Goal: Task Accomplishment & Management: Manage account settings

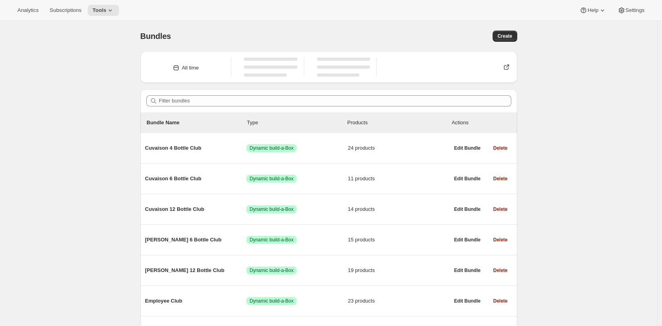
click at [103, 105] on div "Bundles. This page is ready Bundles Create All time Filter bundles Bundle Name …" at bounding box center [328, 214] width 657 height 386
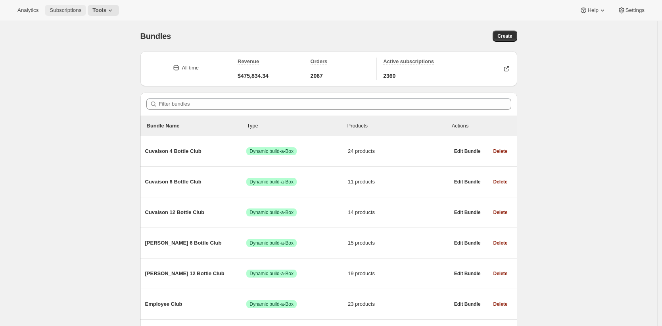
click at [76, 11] on span "Subscriptions" at bounding box center [66, 10] width 32 height 6
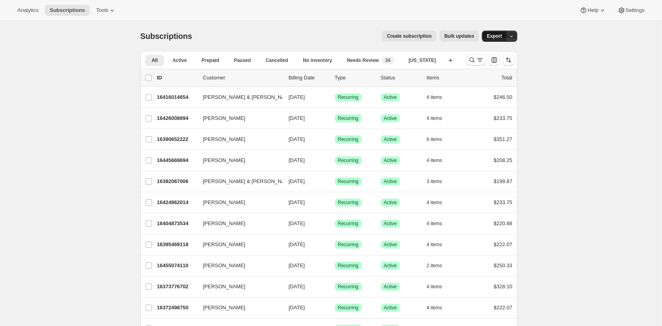
click at [493, 36] on span "Export" at bounding box center [494, 36] width 15 height 6
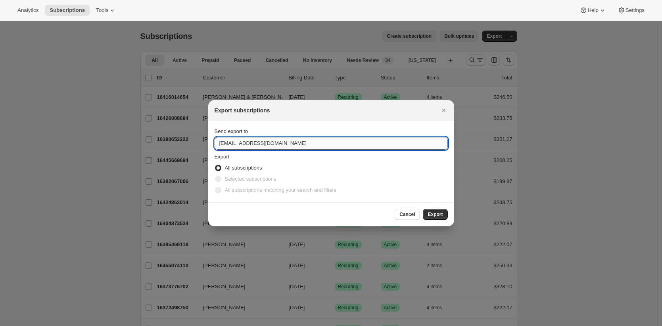
click at [278, 144] on input "concierge@tewines.com" at bounding box center [331, 143] width 233 height 13
type input "brian@awtomic.com"
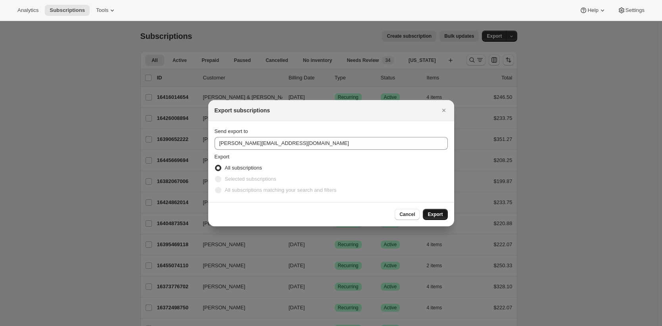
click at [442, 217] on button "Export" at bounding box center [435, 214] width 25 height 11
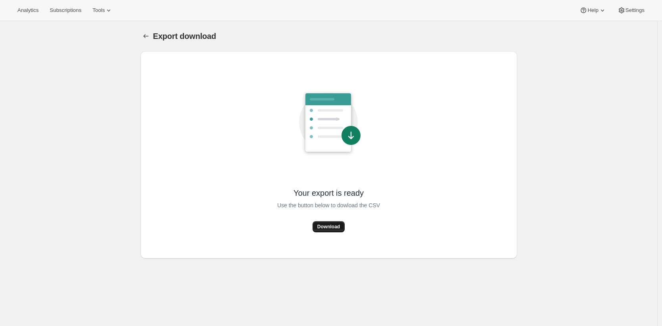
click at [340, 224] on span "Download" at bounding box center [328, 226] width 23 height 6
click at [534, 35] on div "Export download. This page is ready Export download Your export is ready Use th…" at bounding box center [328, 184] width 657 height 326
click at [622, 12] on icon at bounding box center [622, 11] width 6 height 6
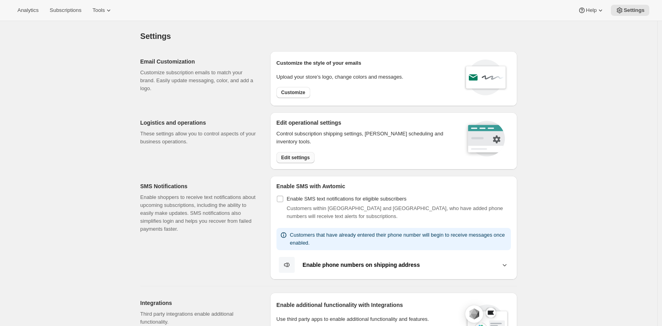
click at [296, 157] on span "Edit settings" at bounding box center [295, 157] width 29 height 6
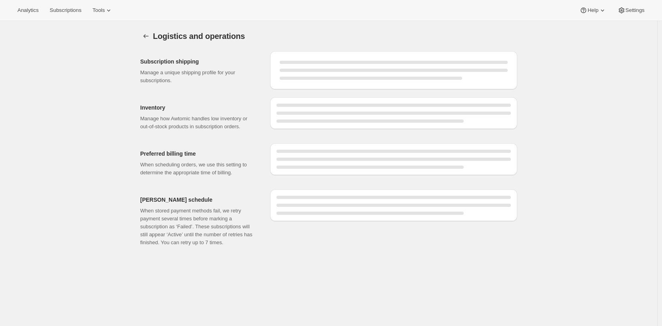
select select "08:00"
select select "PM"
select select "DAY"
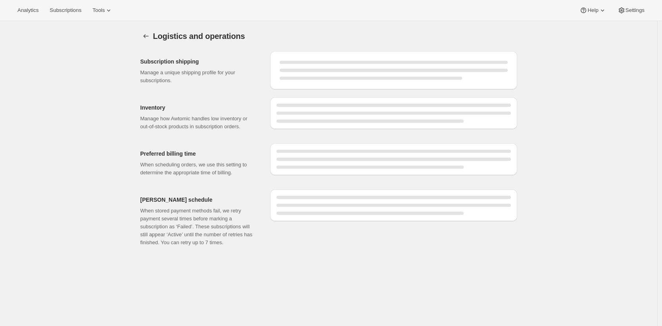
select select "DAY"
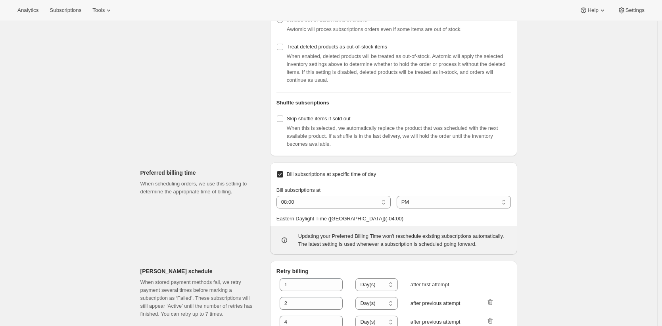
scroll to position [358, 0]
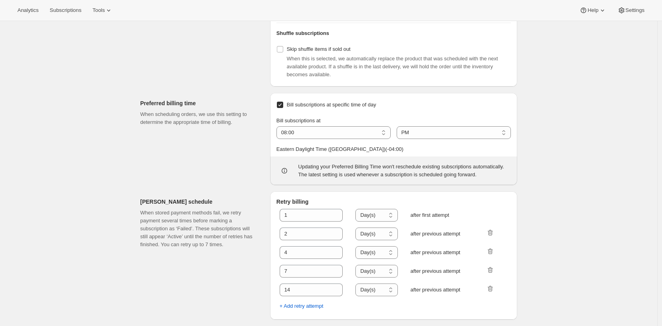
click at [202, 143] on div "Preferred billing time When scheduling orders, we use this setting to determine…" at bounding box center [201, 139] width 123 height 92
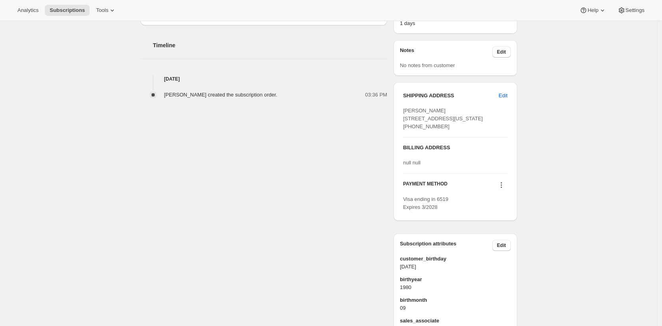
scroll to position [353, 0]
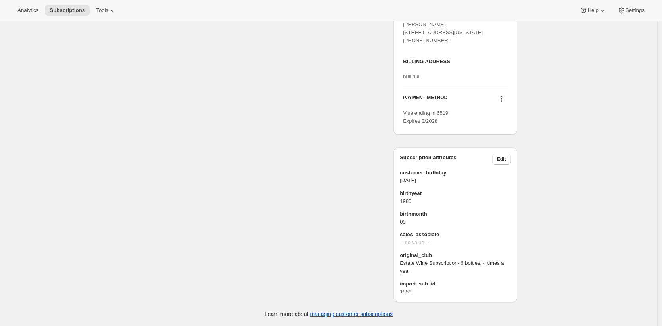
click at [357, 182] on div "Jessica Logan jarlogan@gmail.com · +16153001246 1 subscription 2 ORDERS Product…" at bounding box center [325, 8] width 383 height 587
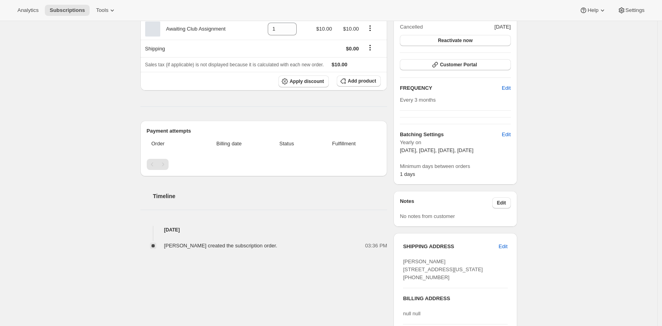
scroll to position [0, 0]
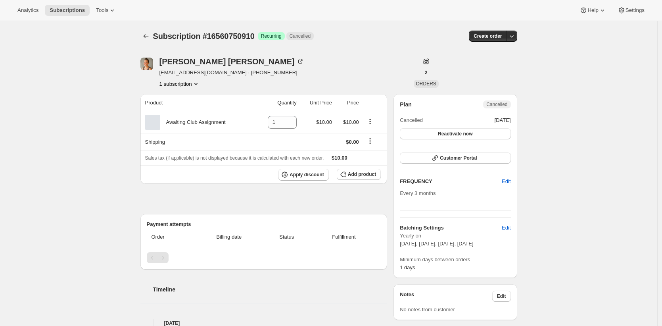
click at [371, 61] on div "Jessica Logan jarlogan@gmail.com · +16153001246 1 subscription" at bounding box center [272, 73] width 264 height 30
click at [363, 73] on div "Jessica Logan jarlogan@gmail.com · +16153001246 1 subscription" at bounding box center [272, 73] width 264 height 30
drag, startPoint x: 245, startPoint y: 122, endPoint x: 167, endPoint y: 123, distance: 77.8
click at [167, 123] on div "Awaiting Club Assignment" at bounding box center [198, 122] width 107 height 15
copy div "Awaiting Club Assignment"
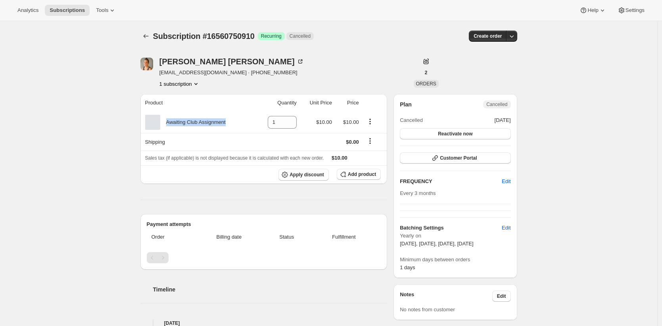
copy div "Awaiting Club Assignment"
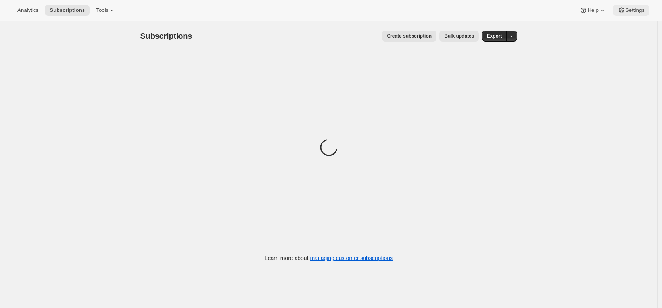
click at [622, 10] on icon at bounding box center [622, 11] width 6 height 6
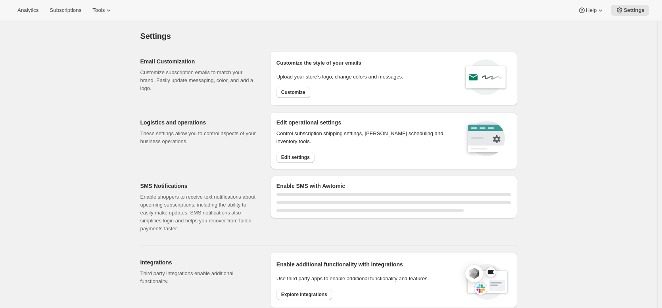
select select "22:00"
select select "09:00"
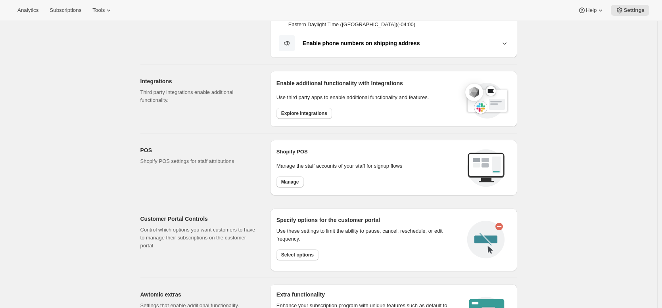
scroll to position [260, 0]
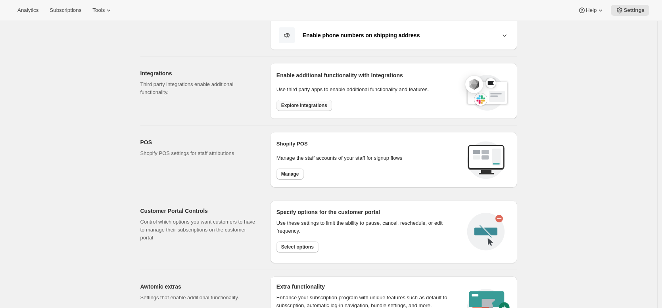
click at [327, 106] on span "Explore integrations" at bounding box center [304, 105] width 46 height 6
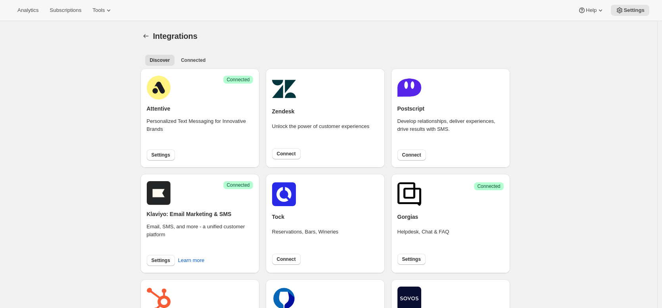
click at [350, 37] on div "Integrations" at bounding box center [335, 36] width 364 height 11
click at [255, 45] on div "Integrations. This page is ready Integrations" at bounding box center [328, 36] width 377 height 30
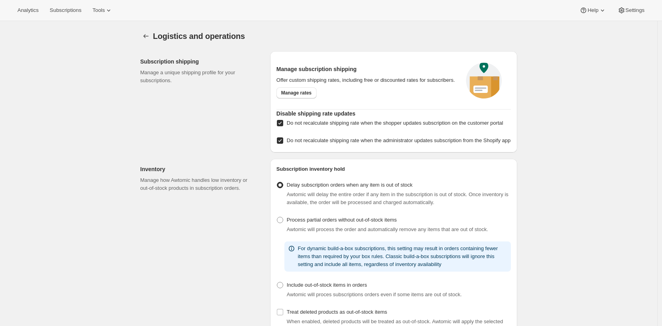
select select "08:00"
select select "PM"
select select "DAY"
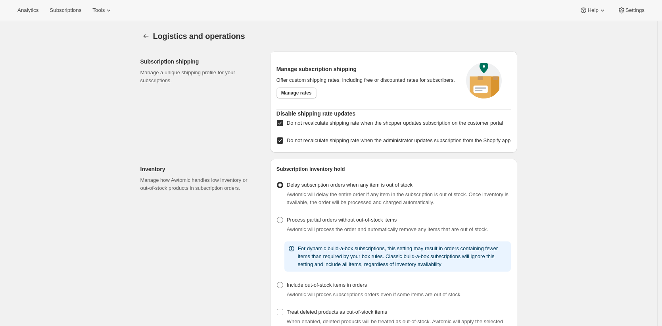
select select "DAY"
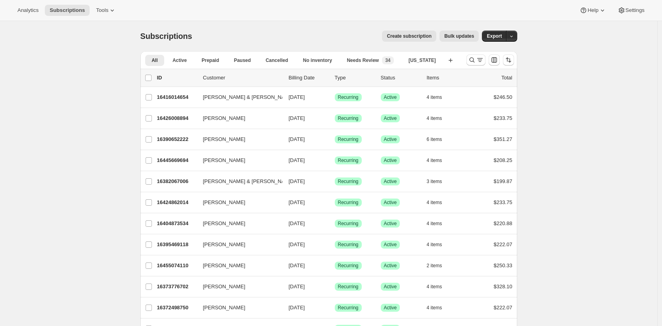
click at [227, 41] on div "Create subscription Bulk updates" at bounding box center [339, 36] width 277 height 11
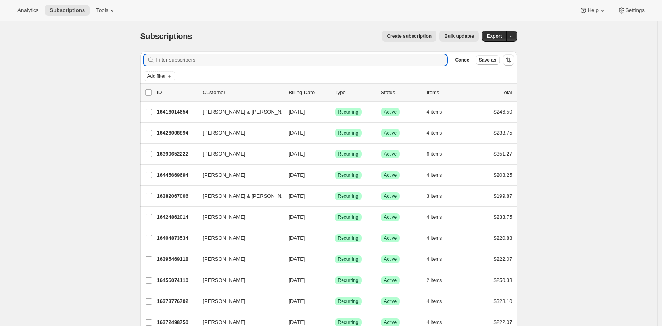
paste input "dj.alfaro@gmail.com"
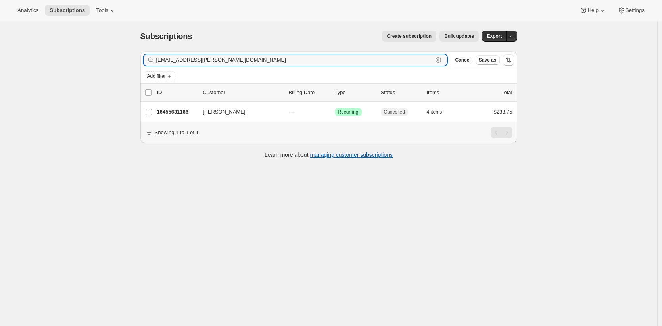
type input "dj.alfaro@gmail.com"
click at [91, 98] on div "Subscriptions. This page is ready Subscriptions Create subscription Bulk update…" at bounding box center [328, 184] width 657 height 326
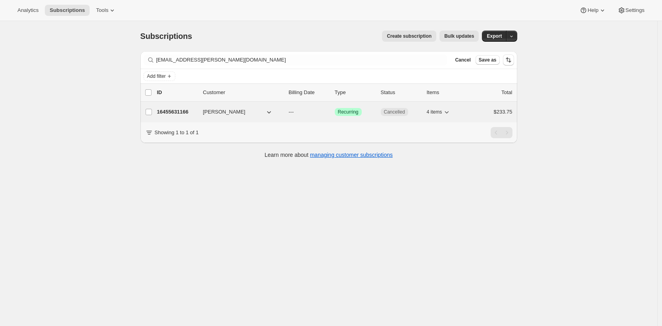
click at [162, 108] on p "16455631166" at bounding box center [177, 112] width 40 height 8
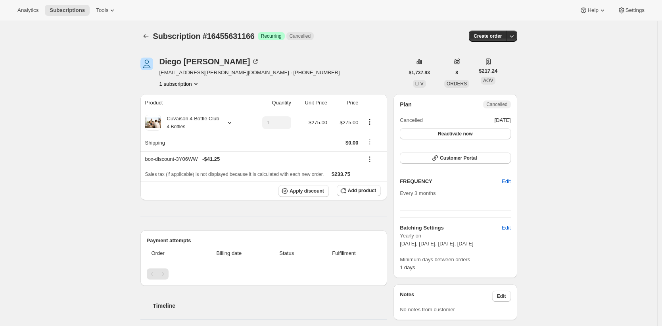
click at [125, 94] on div "Subscription #16455631166. This page is ready Subscription #16455631166 Success…" at bounding box center [328, 330] width 657 height 619
click at [349, 44] on div "Subscription #16455631166. This page is ready Subscription #16455631166 Success…" at bounding box center [328, 36] width 377 height 30
click at [81, 12] on span "Subscriptions" at bounding box center [67, 10] width 35 height 6
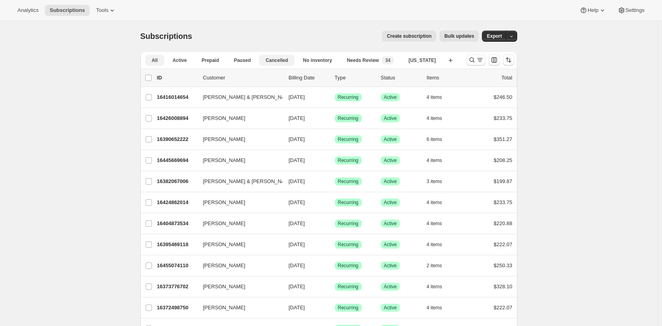
click at [279, 61] on span "Cancelled" at bounding box center [277, 60] width 23 height 6
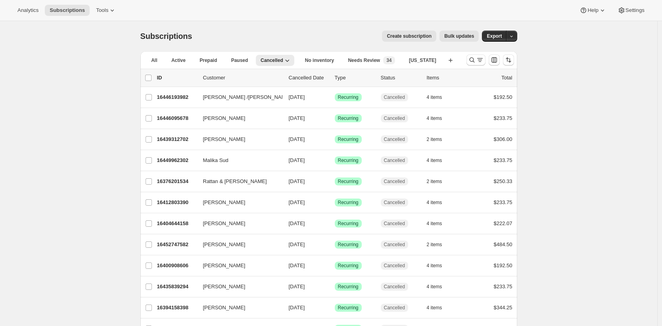
click at [299, 27] on div "Subscriptions. This page is ready Subscriptions Create subscription Bulk update…" at bounding box center [328, 36] width 377 height 30
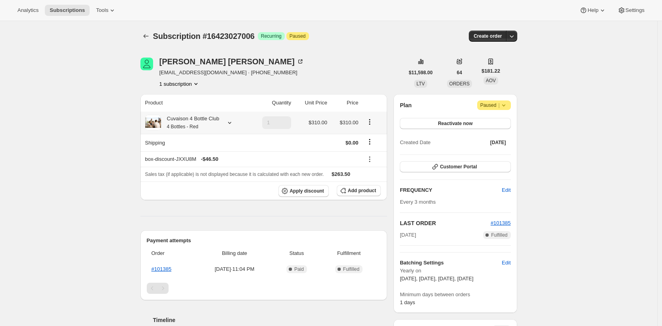
click at [196, 117] on div "Cuvaison 4 Bottle Club 4 Bottles - Red" at bounding box center [190, 123] width 58 height 16
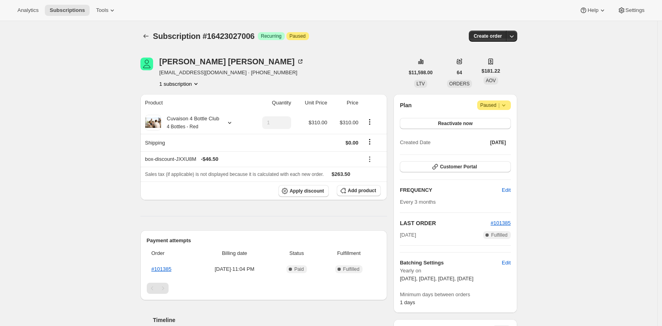
click at [181, 71] on span "[EMAIL_ADDRESS][DOMAIN_NAME] · [PHONE_NUMBER]" at bounding box center [231, 73] width 145 height 8
drag, startPoint x: 181, startPoint y: 71, endPoint x: 219, endPoint y: 73, distance: 38.1
click at [219, 73] on span "[EMAIL_ADDRESS][DOMAIN_NAME] · [PHONE_NUMBER]" at bounding box center [231, 73] width 145 height 8
copy span "[EMAIL_ADDRESS][DOMAIN_NAME]"
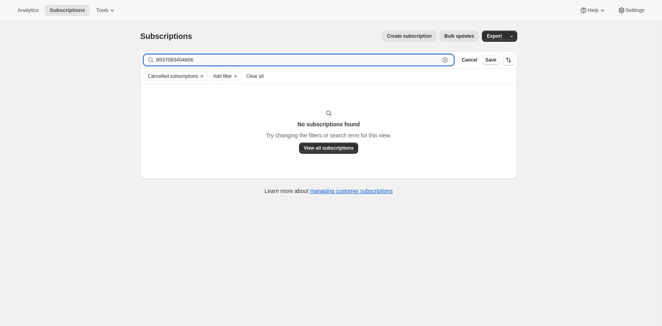
click at [192, 59] on input "8937083404606" at bounding box center [298, 59] width 284 height 11
paste input "164230270"
type input "16423027006"
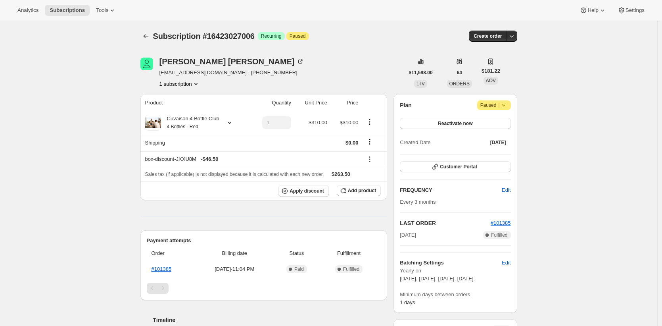
click at [177, 74] on span "[EMAIL_ADDRESS][DOMAIN_NAME] · [PHONE_NUMBER]" at bounding box center [231, 73] width 145 height 8
drag, startPoint x: 177, startPoint y: 74, endPoint x: 217, endPoint y: 72, distance: 40.1
click at [217, 72] on span "carynxmarie@yahoo.com · +15305240952" at bounding box center [231, 73] width 145 height 8
click at [226, 39] on span "Subscription #16423027006" at bounding box center [204, 36] width 102 height 9
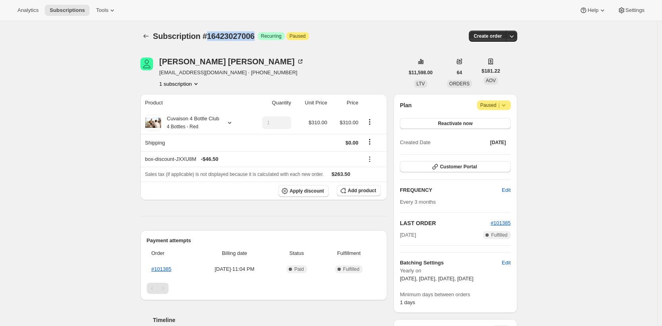
click at [226, 39] on span "Subscription #16423027006" at bounding box center [204, 36] width 102 height 9
copy span "16423027006"
